Goal: Transaction & Acquisition: Purchase product/service

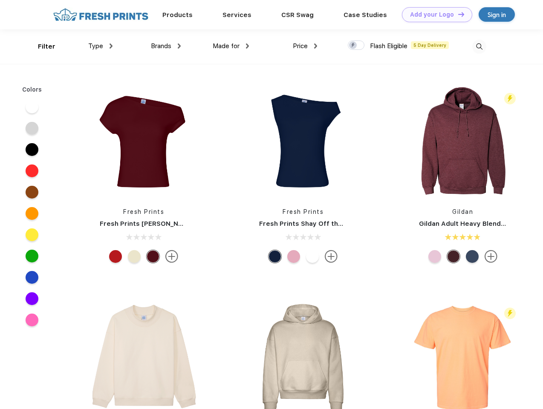
scroll to position [0, 0]
click at [434, 14] on link "Add your Logo Design Tool" at bounding box center [437, 14] width 70 height 15
click at [0, 0] on div "Design Tool" at bounding box center [0, 0] width 0 height 0
click at [457, 14] on link "Add your Logo Design Tool" at bounding box center [437, 14] width 70 height 15
click at [41, 46] on div "Filter" at bounding box center [46, 47] width 17 height 10
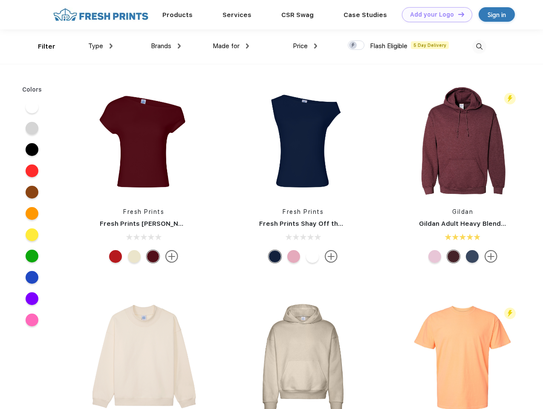
click at [101, 46] on span "Type" at bounding box center [95, 46] width 15 height 8
click at [166, 46] on span "Brands" at bounding box center [161, 46] width 20 height 8
click at [231, 46] on span "Made for" at bounding box center [226, 46] width 27 height 8
click at [305, 46] on span "Price" at bounding box center [300, 46] width 15 height 8
click at [356, 46] on div at bounding box center [356, 44] width 17 height 9
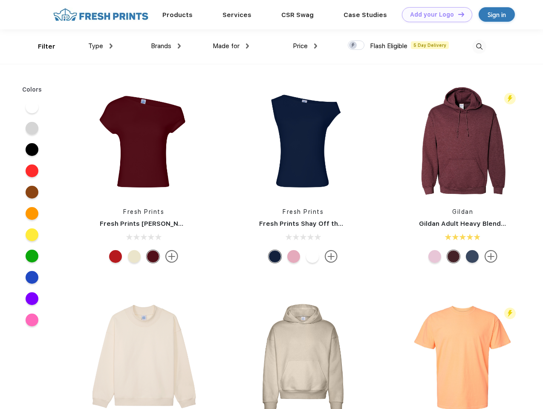
click at [353, 46] on input "checkbox" at bounding box center [351, 43] width 6 height 6
click at [479, 46] on img at bounding box center [479, 47] width 14 height 14
